Goal: Information Seeking & Learning: Learn about a topic

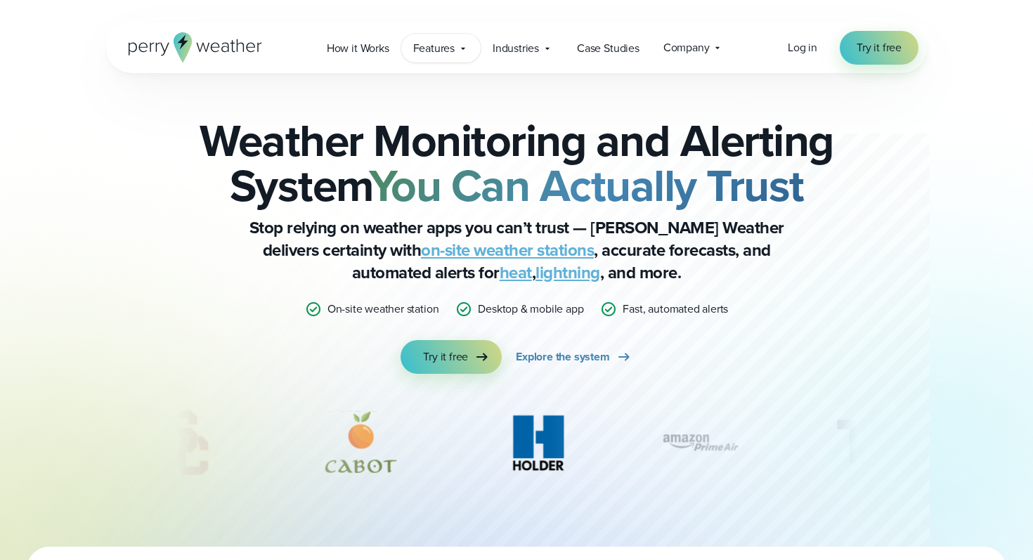
click at [455, 45] on div "Features Explore All Features Explore Perry Weather's on-site weather hardware …" at bounding box center [440, 48] width 79 height 29
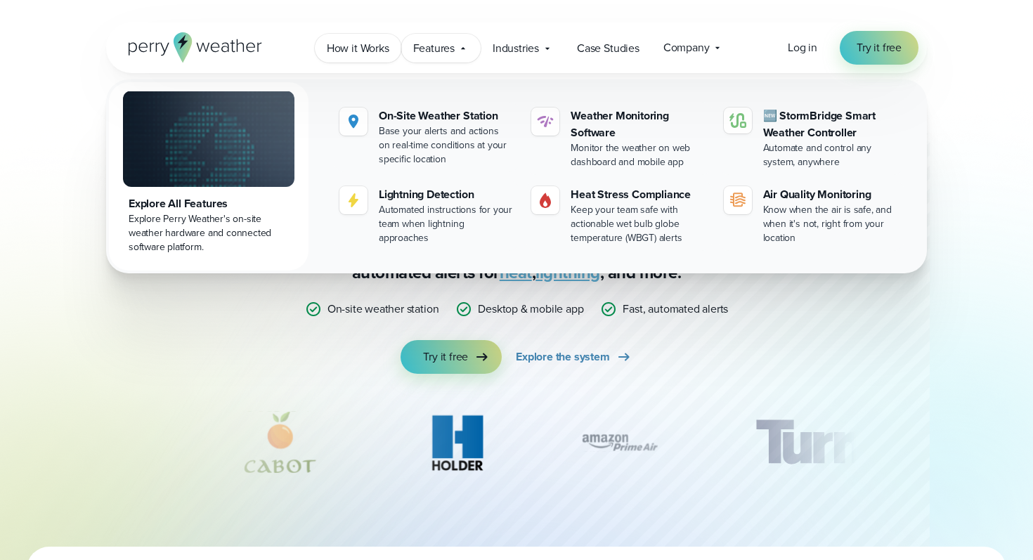
click at [351, 48] on span "How it Works" at bounding box center [358, 48] width 63 height 17
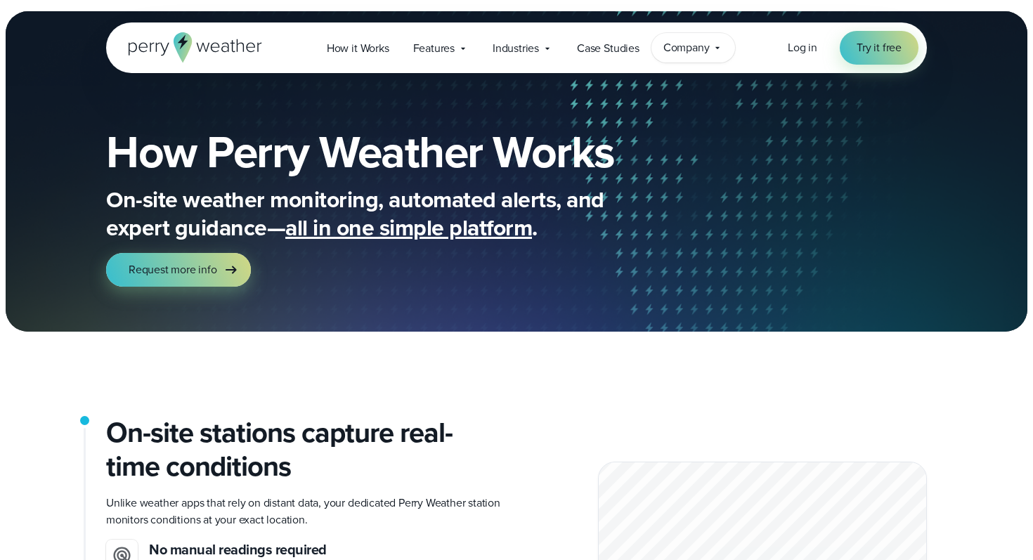
click at [715, 46] on icon at bounding box center [717, 47] width 11 height 11
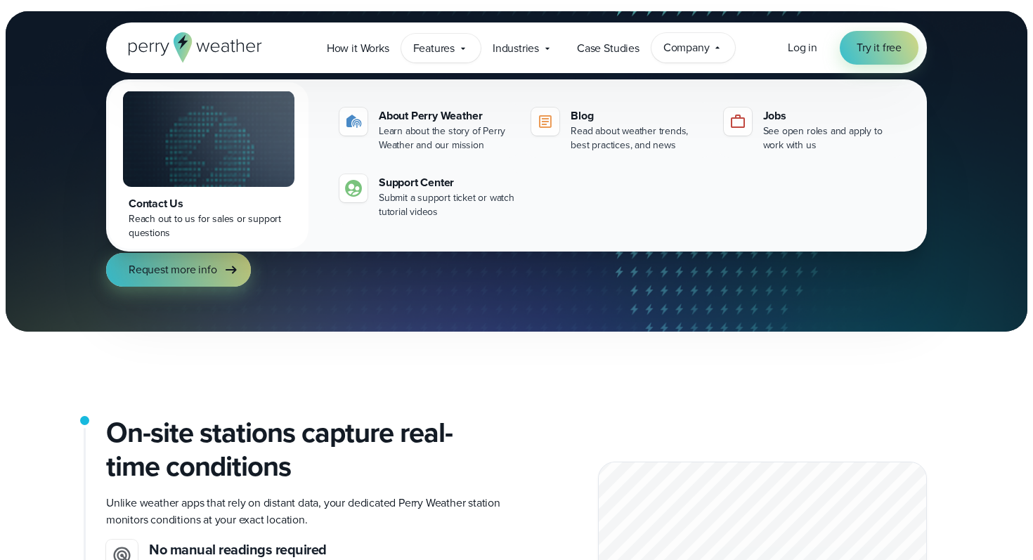
click at [461, 51] on icon at bounding box center [462, 48] width 11 height 11
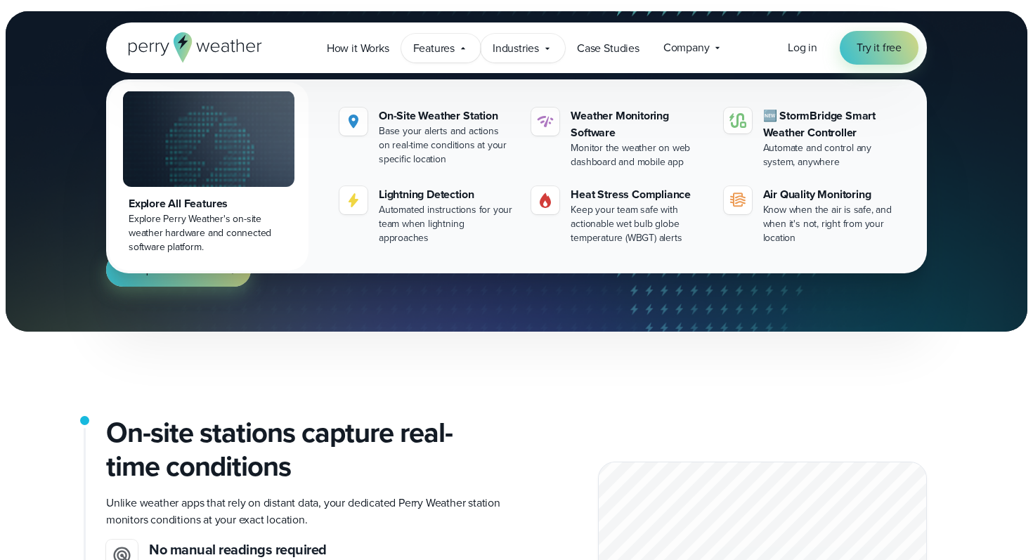
click at [555, 45] on div "Industries Featured Case Study How PGA of America is Prioritizing Golfer Safety…" at bounding box center [523, 48] width 84 height 29
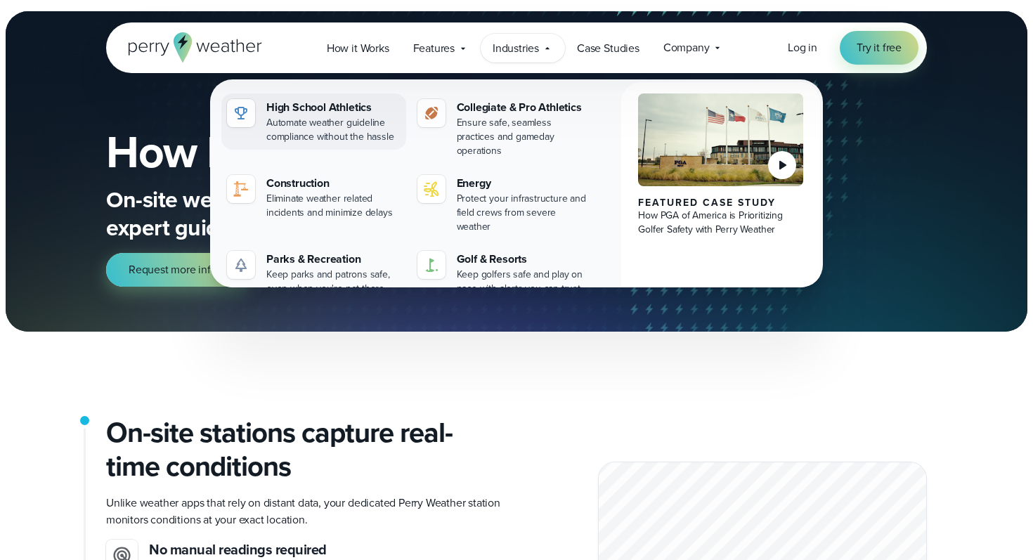
click at [309, 105] on div "High School Athletics" at bounding box center [333, 107] width 134 height 17
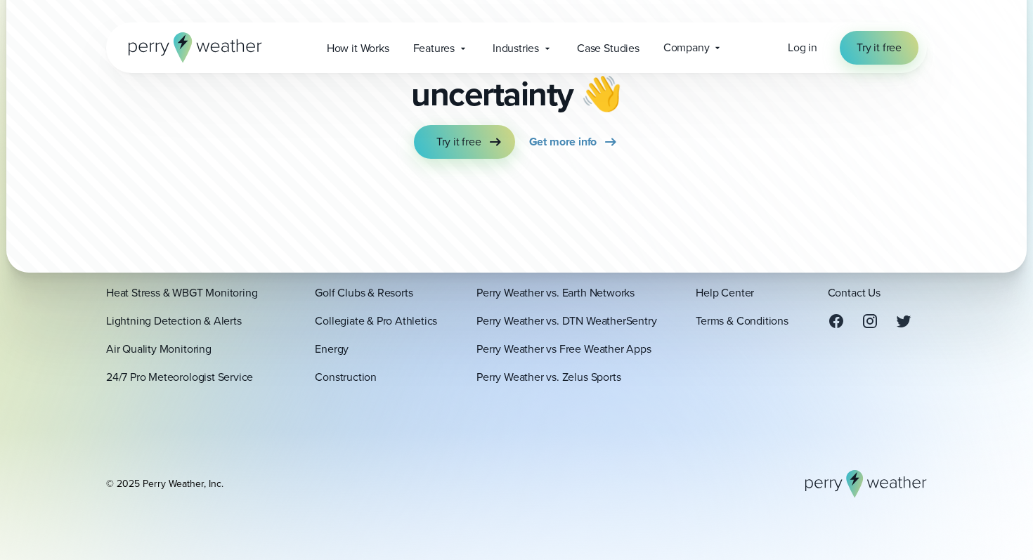
scroll to position [8064, 0]
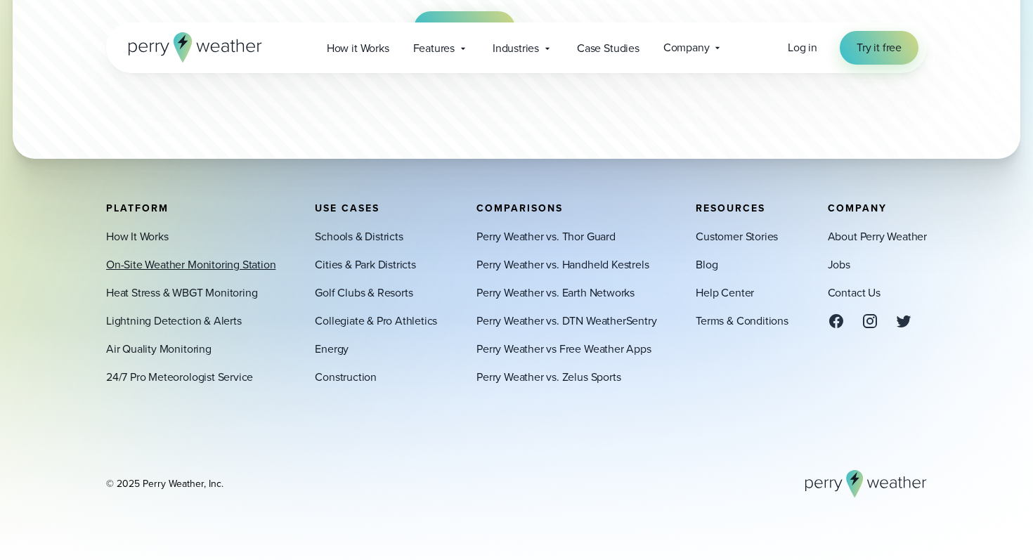
click at [255, 266] on link "On-Site Weather Monitoring Station" at bounding box center [190, 265] width 169 height 17
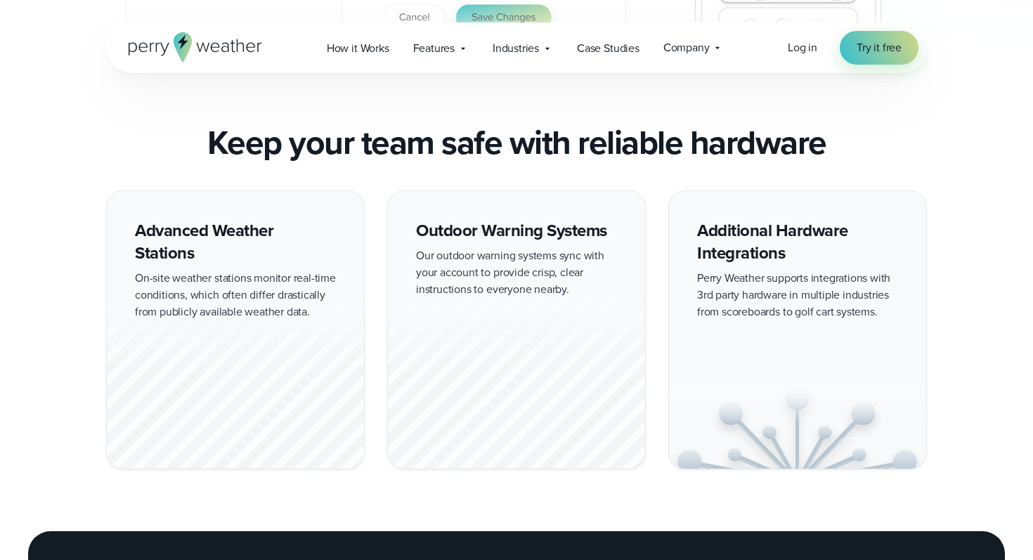
scroll to position [1171, 0]
